Goal: Information Seeking & Learning: Learn about a topic

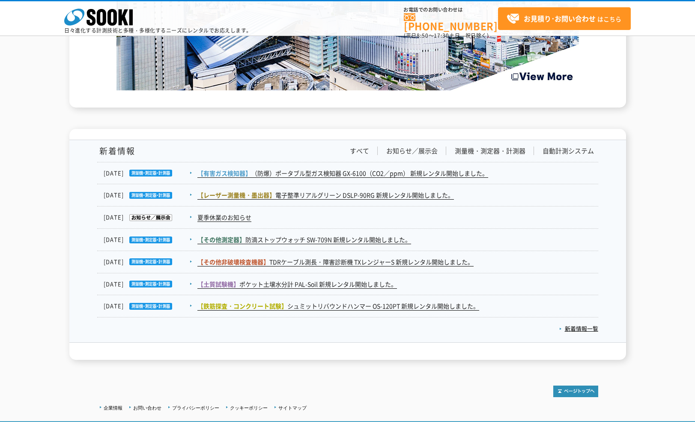
scroll to position [1327, 0]
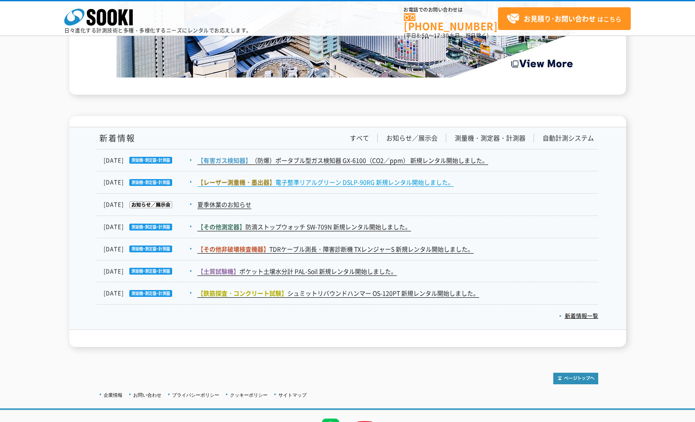
click at [296, 179] on link "【レーザー測量機・[PERSON_NAME]器】 電子整準リアルグリーン DSLP-90RG 新規レンタル開始しました。" at bounding box center [325, 182] width 256 height 9
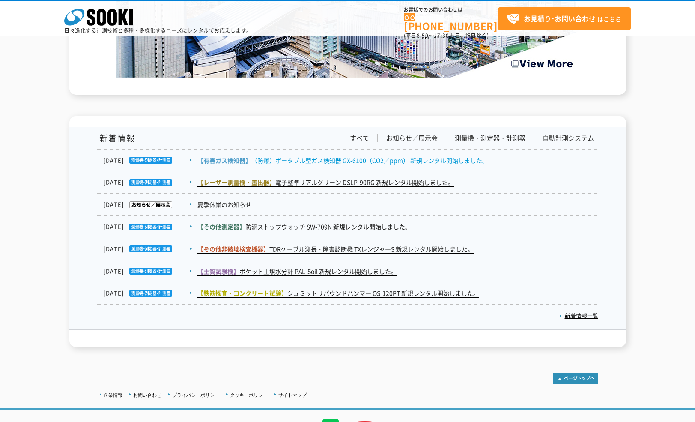
click at [308, 162] on link "【有害ガス検知器】 （防爆）ポータブル型ガス検知器 GX-6100（CO2／ppm） 新規レンタル開始しました。" at bounding box center [342, 160] width 291 height 9
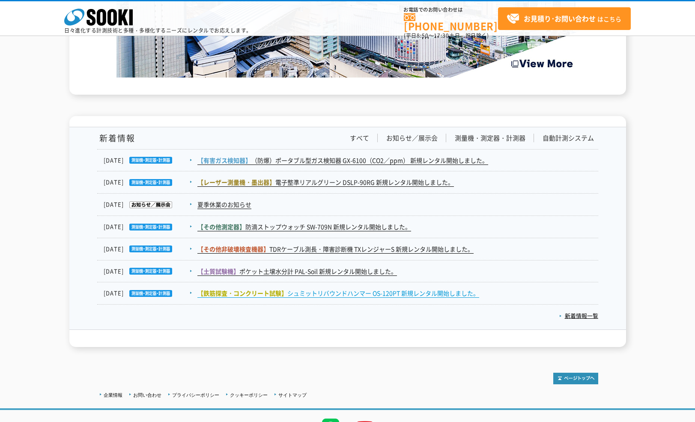
click at [336, 291] on link "【鉄筋探査・コンクリート試験】 シュミットリバウンドハンマー OS-120PT 新規レンタル開始しました。" at bounding box center [338, 293] width 282 height 9
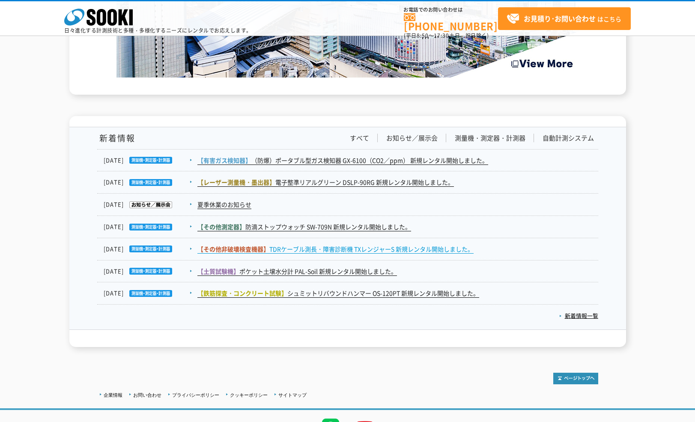
click at [292, 248] on link "【その他非破壊検査機器】 TDRケーブル測長・障害診断機 TXレンジャーS 新規レンタル開始しました。" at bounding box center [335, 248] width 276 height 9
click at [106, 19] on icon at bounding box center [101, 17] width 9 height 17
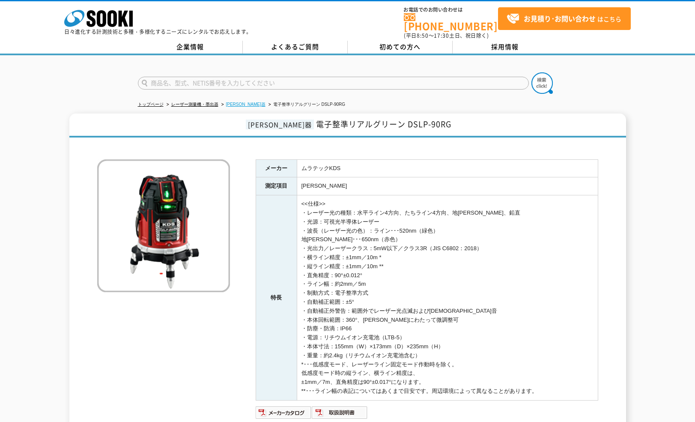
click at [234, 102] on link "墨出器" at bounding box center [245, 104] width 39 height 5
click at [199, 102] on link "レーザー測量機・墨出器" at bounding box center [194, 104] width 47 height 5
drag, startPoint x: 163, startPoint y: 75, endPoint x: 354, endPoint y: 74, distance: 191.4
click at [166, 77] on input "text" at bounding box center [333, 83] width 391 height 13
type input "新"
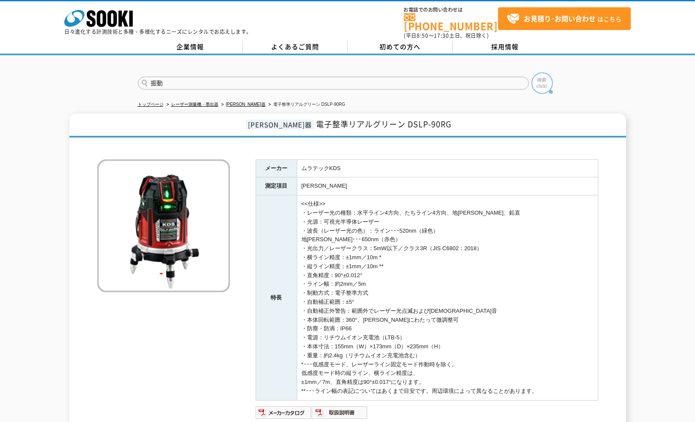
type input "振動"
click at [546, 78] on img at bounding box center [541, 82] width 21 height 21
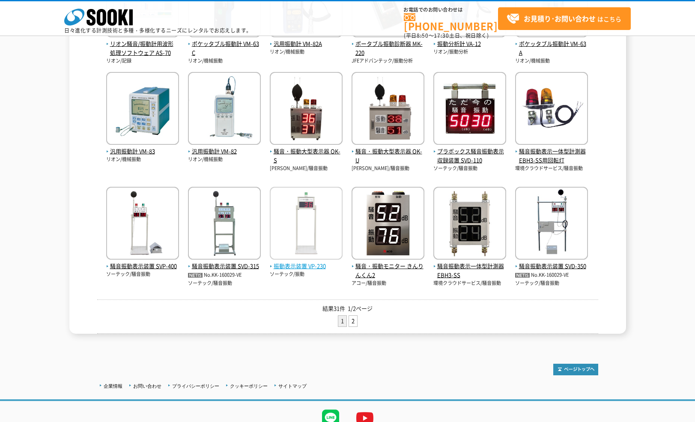
scroll to position [257, 0]
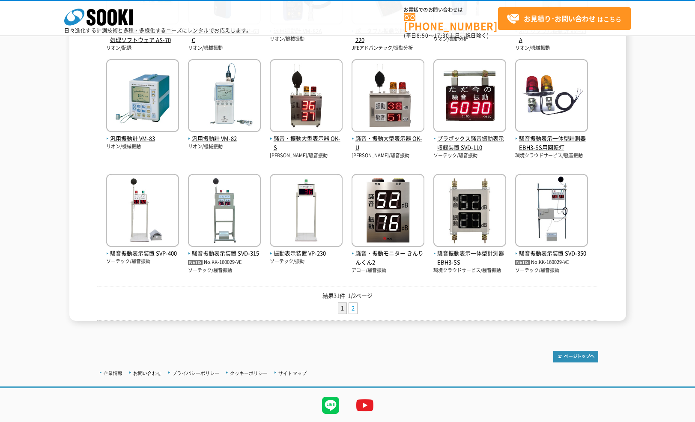
click at [351, 307] on link "2" at bounding box center [353, 308] width 8 height 11
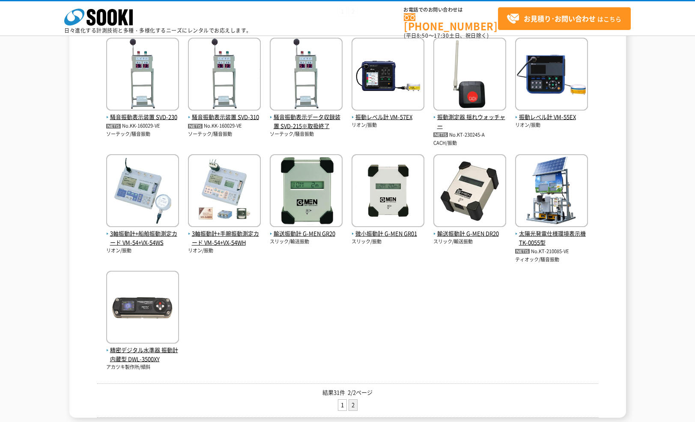
scroll to position [171, 0]
click at [139, 305] on img at bounding box center [142, 307] width 73 height 75
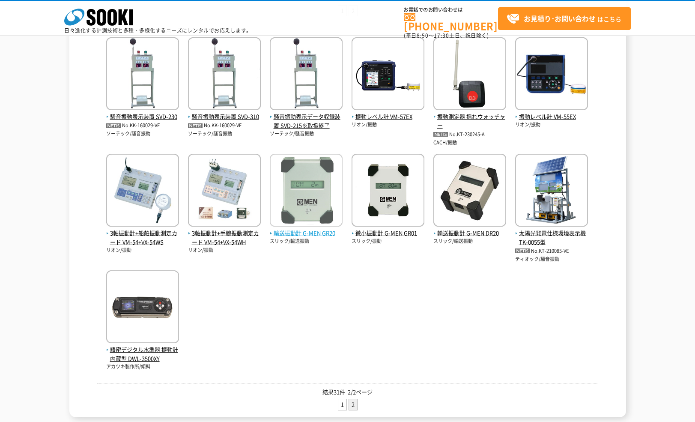
scroll to position [86, 0]
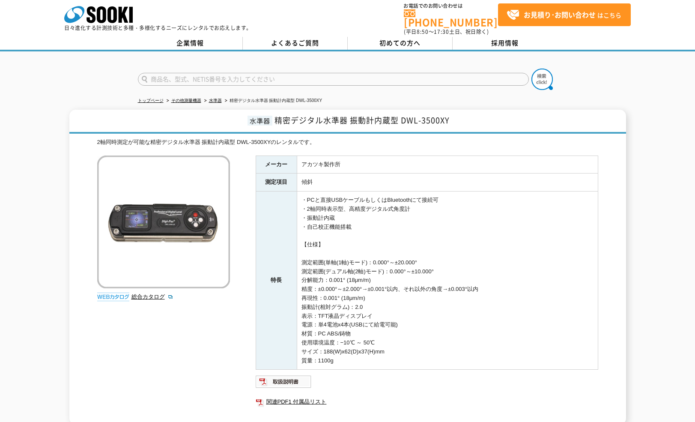
scroll to position [3, 0]
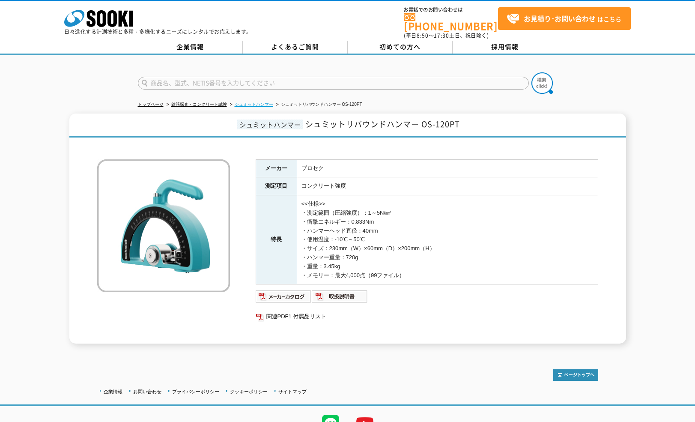
click at [260, 102] on link "シュミットハンマー" at bounding box center [254, 104] width 39 height 5
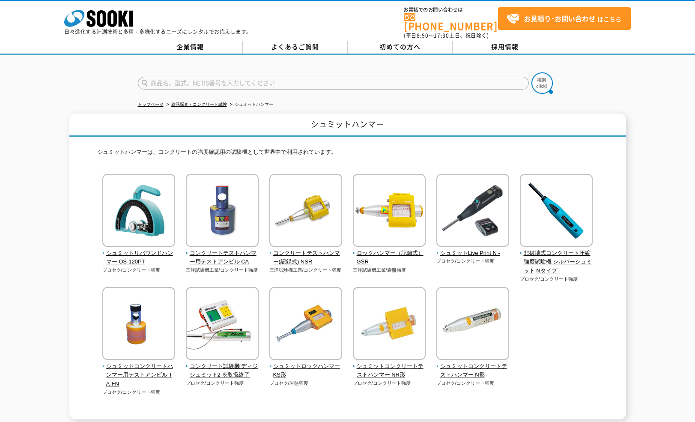
click at [115, 27] on link "株式会社 ソーキ" at bounding box center [98, 25] width 68 height 8
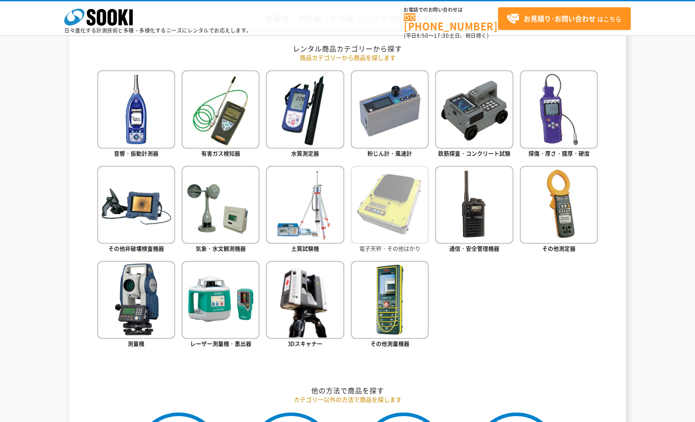
scroll to position [385, 0]
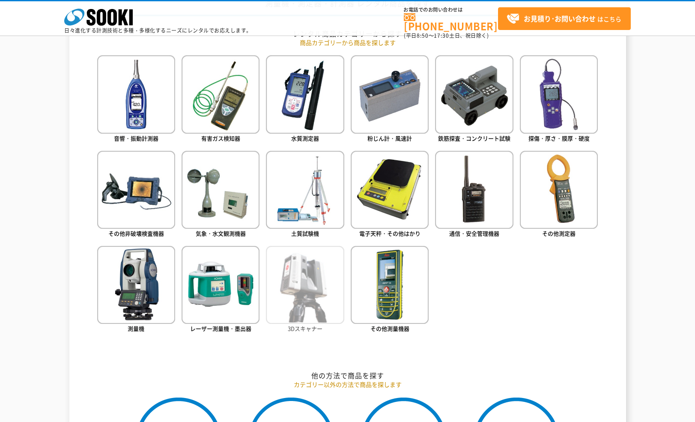
click at [302, 300] on img at bounding box center [305, 285] width 78 height 78
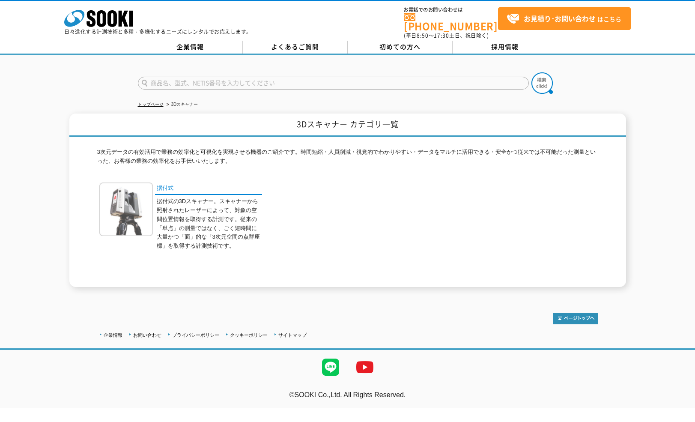
click at [122, 199] on img at bounding box center [126, 209] width 54 height 54
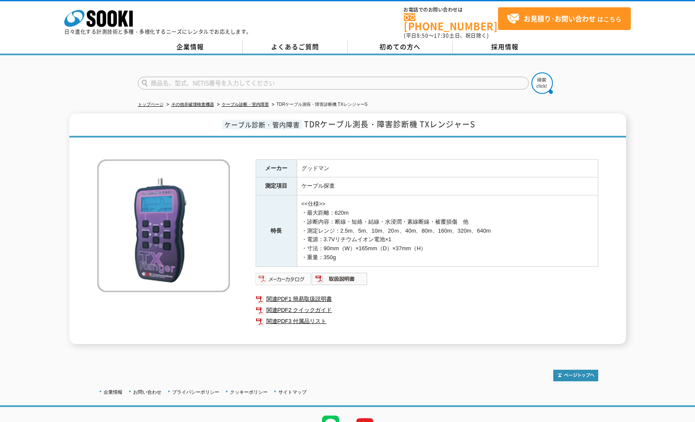
click at [282, 274] on img at bounding box center [284, 279] width 56 height 14
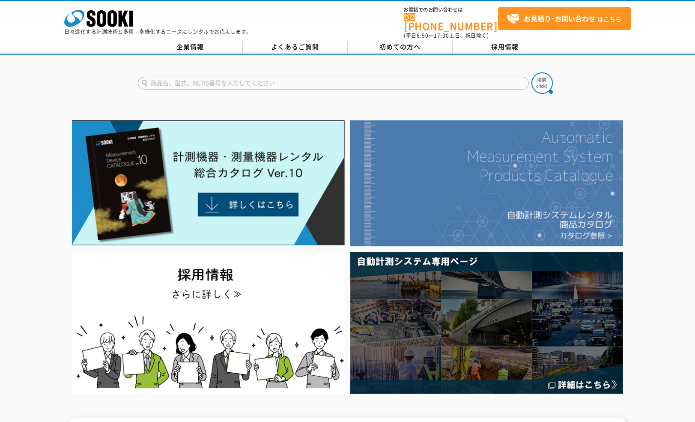
click at [492, 174] on img at bounding box center [486, 183] width 273 height 126
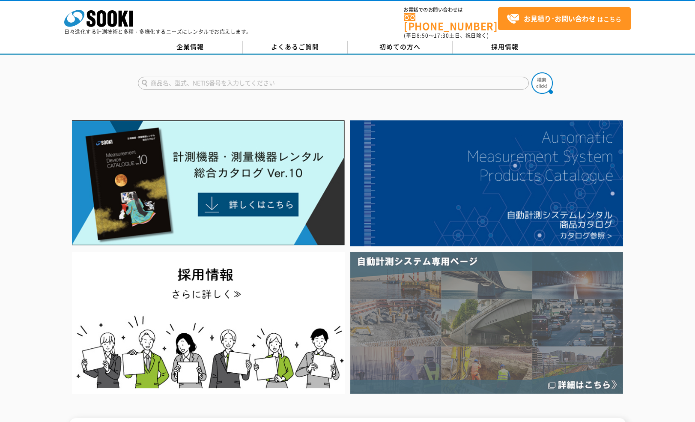
click at [417, 294] on img at bounding box center [486, 323] width 273 height 142
